Goal: Register for event/course

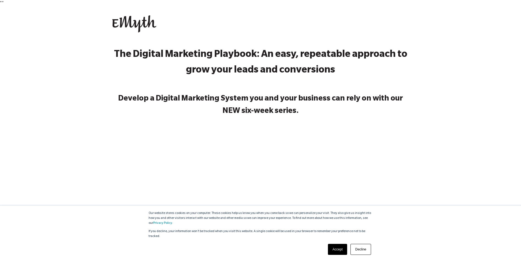
click at [337, 253] on link "Accept" at bounding box center [338, 249] width 20 height 11
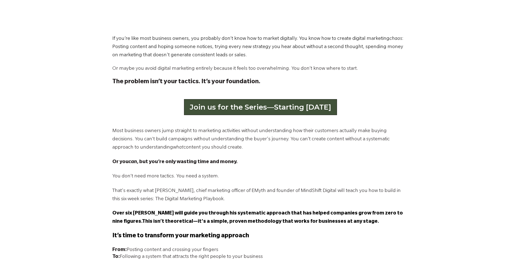
scroll to position [302, 0]
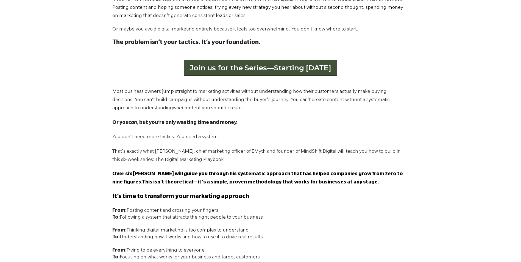
click at [285, 70] on link "Join us for the Series—Starting [DATE]" at bounding box center [260, 68] width 153 height 16
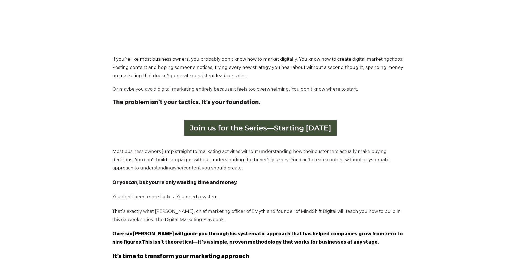
scroll to position [275, 0]
